Goal: Check status

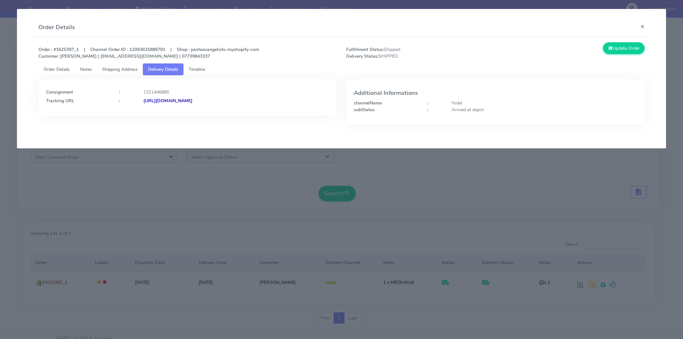
click at [641, 24] on button "×" at bounding box center [642, 26] width 14 height 17
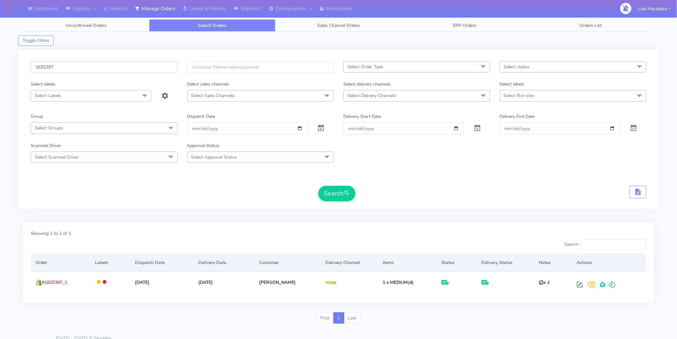
click at [71, 68] on input "1625397" at bounding box center [104, 67] width 147 height 12
paste input "560"
type input "1625560"
click at [338, 199] on button "Search" at bounding box center [336, 193] width 37 height 15
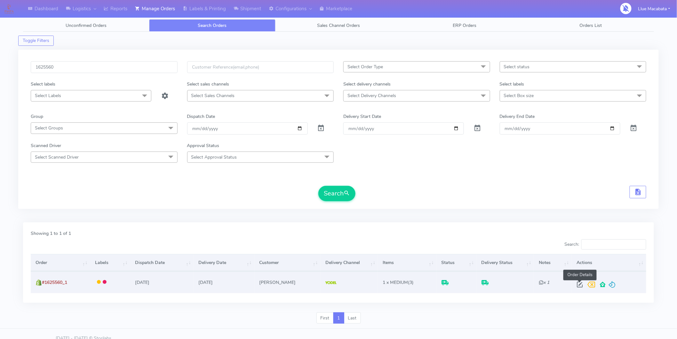
click at [580, 284] on span at bounding box center [580, 286] width 12 height 6
select select "5"
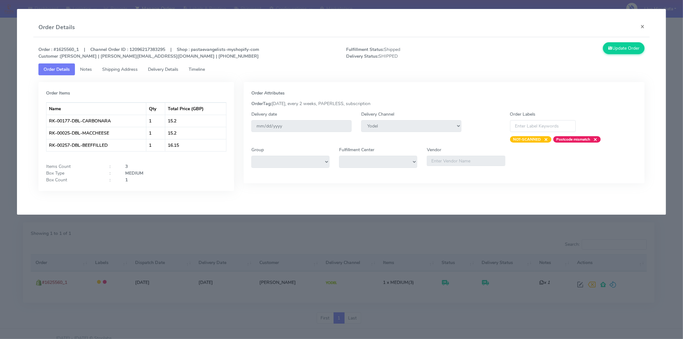
click at [199, 69] on span "Timeline" at bounding box center [197, 69] width 16 height 6
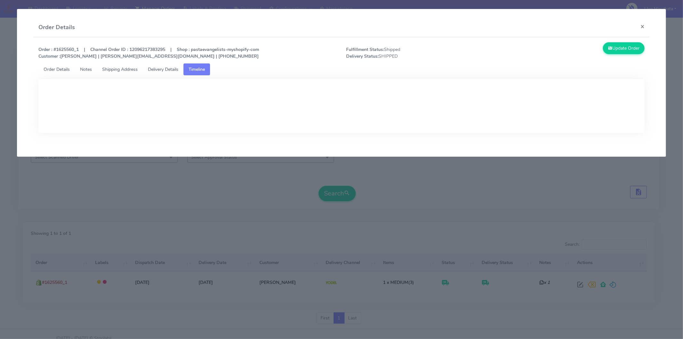
click at [168, 69] on span "Delivery Details" at bounding box center [163, 69] width 30 height 6
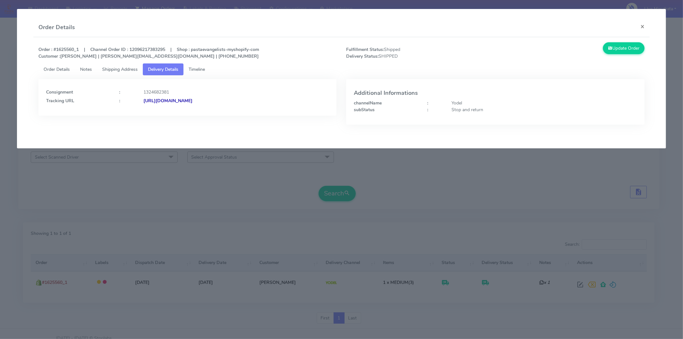
click at [192, 102] on strong "[URL][DOMAIN_NAME]" at bounding box center [167, 101] width 49 height 6
